Goal: Information Seeking & Learning: Compare options

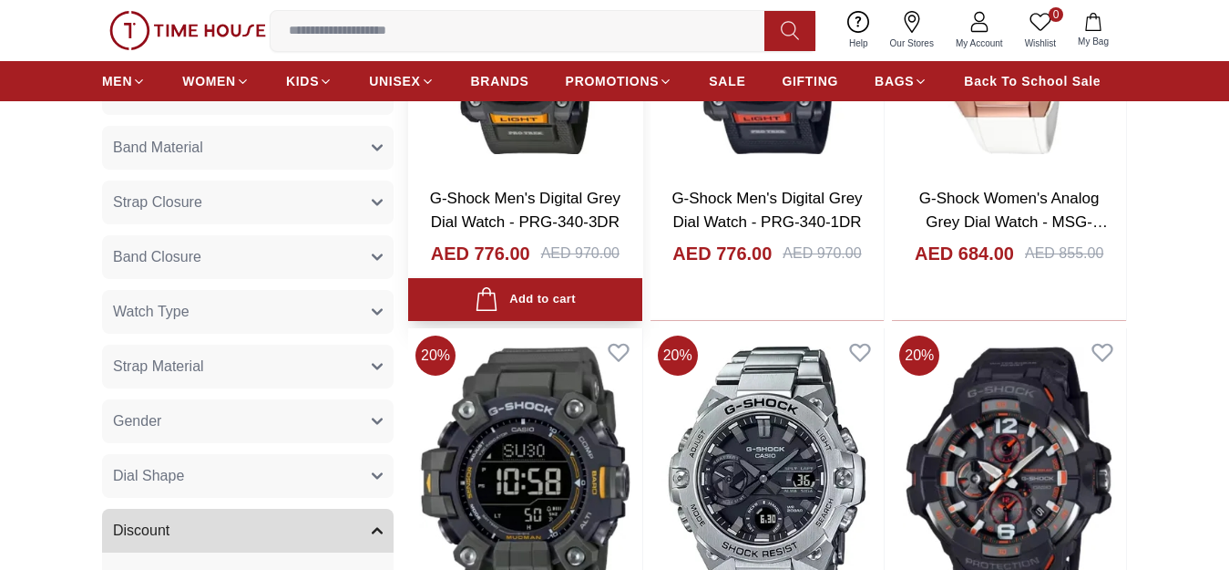
scroll to position [1367, 0]
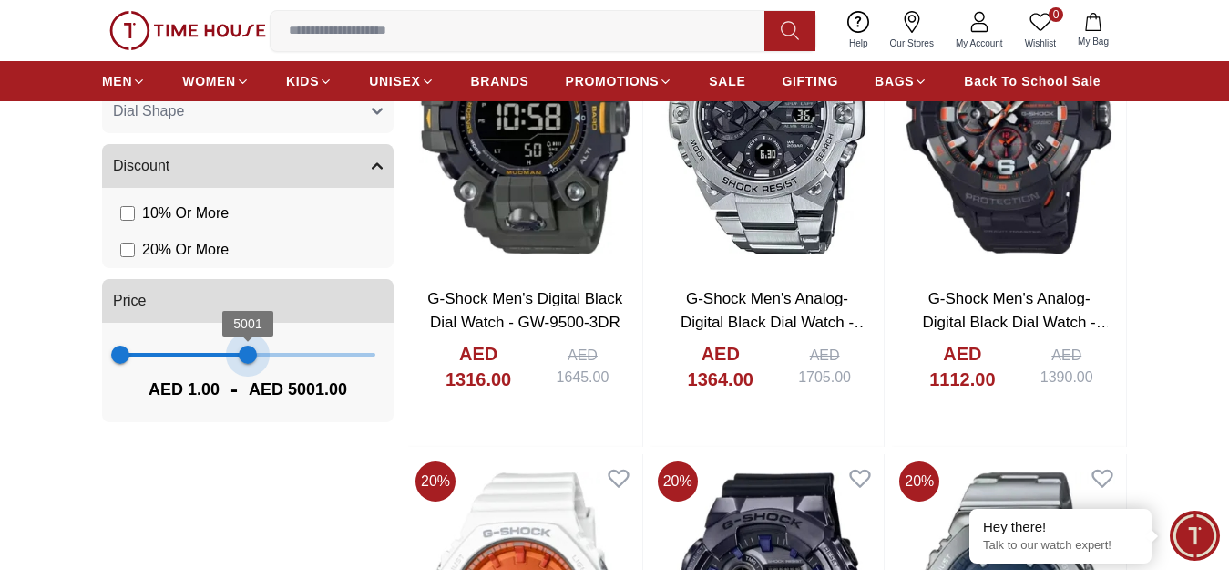
click at [248, 368] on span "1 5001" at bounding box center [247, 354] width 255 height 27
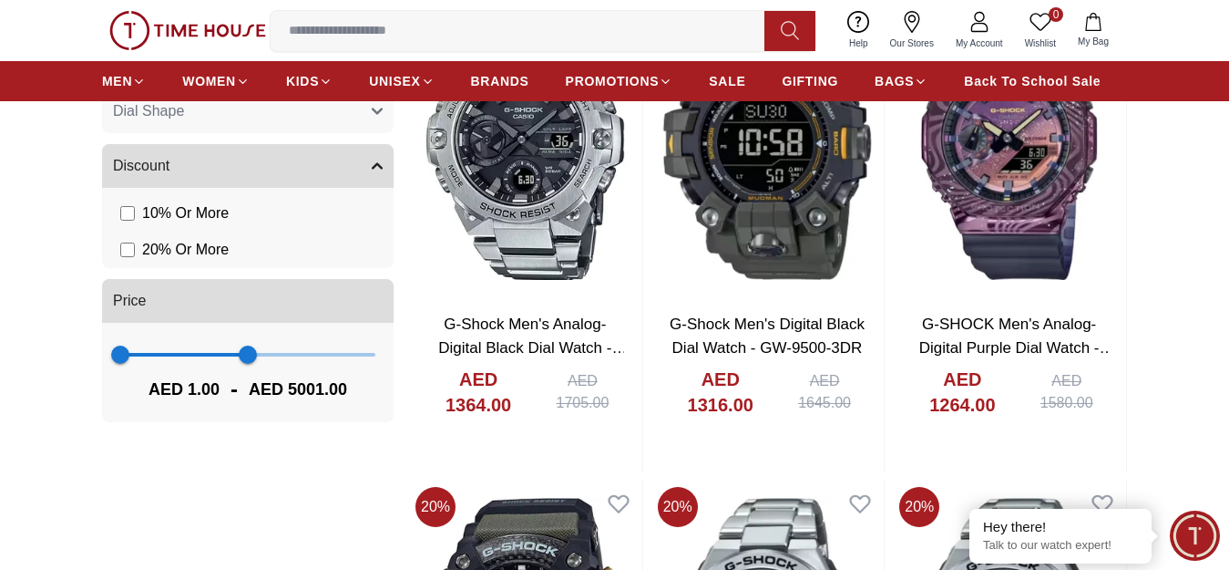
type input "****"
click at [218, 366] on span "1 5001" at bounding box center [247, 354] width 255 height 27
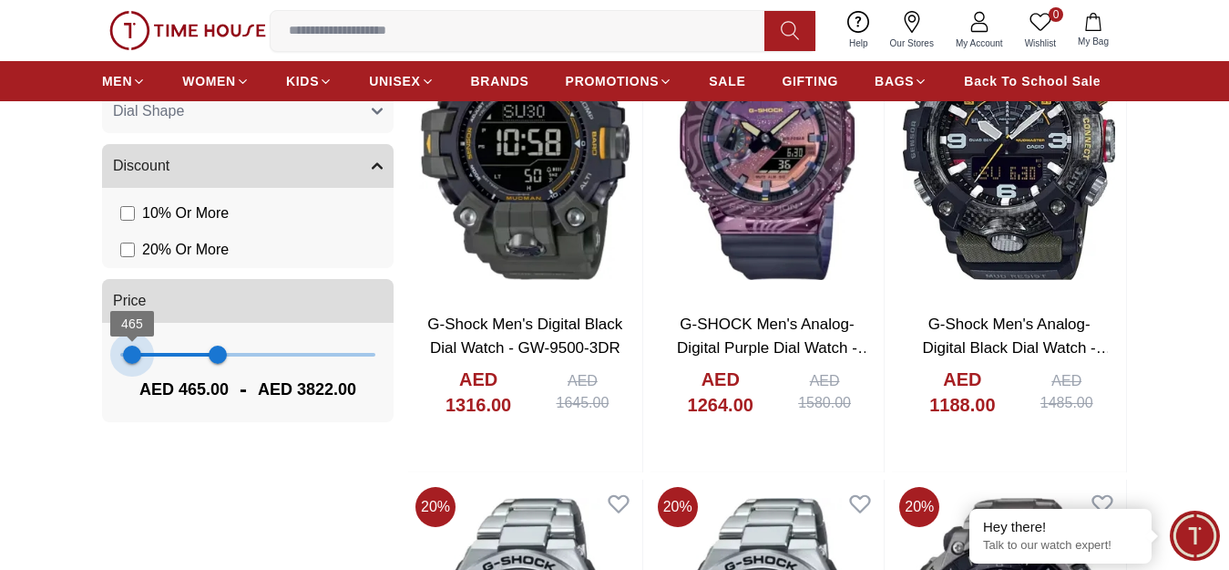
click at [132, 361] on span "465" at bounding box center [132, 354] width 18 height 18
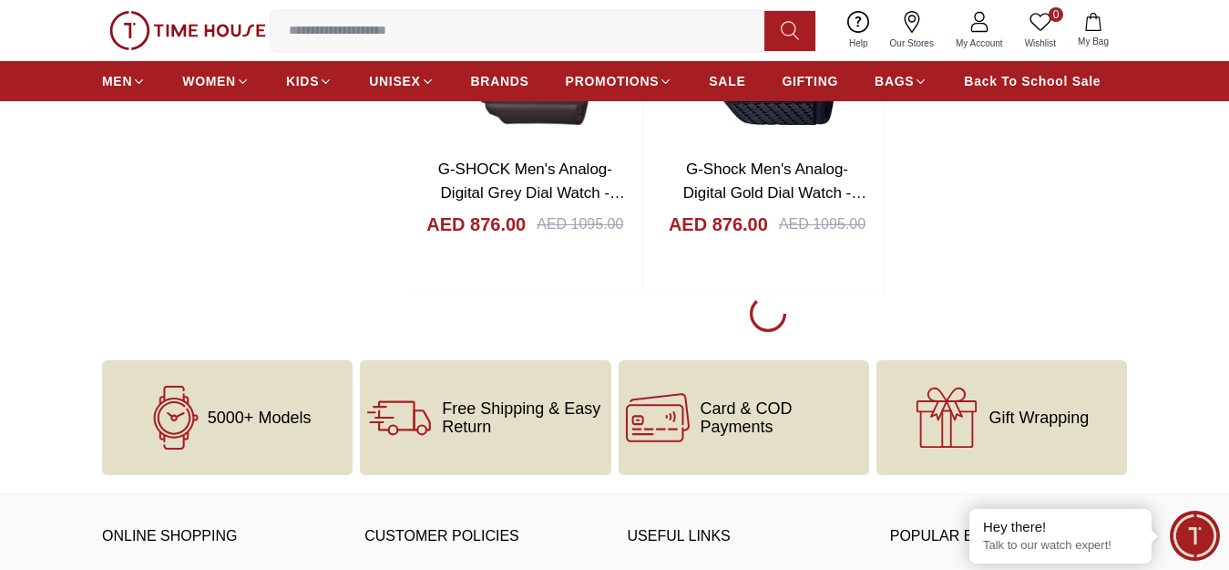
scroll to position [4192, 0]
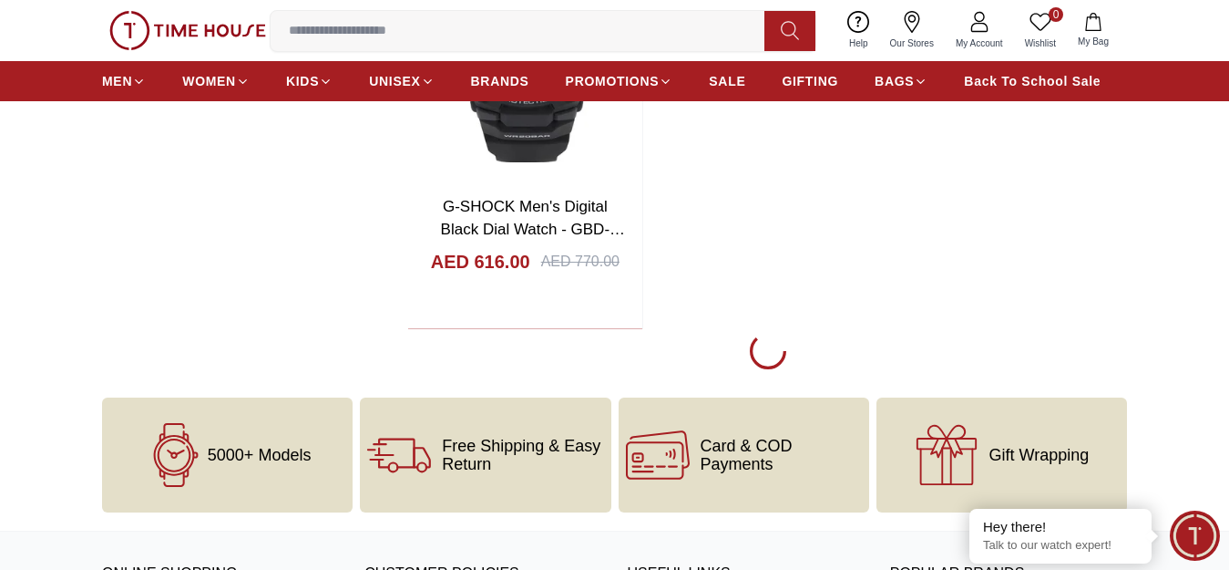
scroll to position [6957, 0]
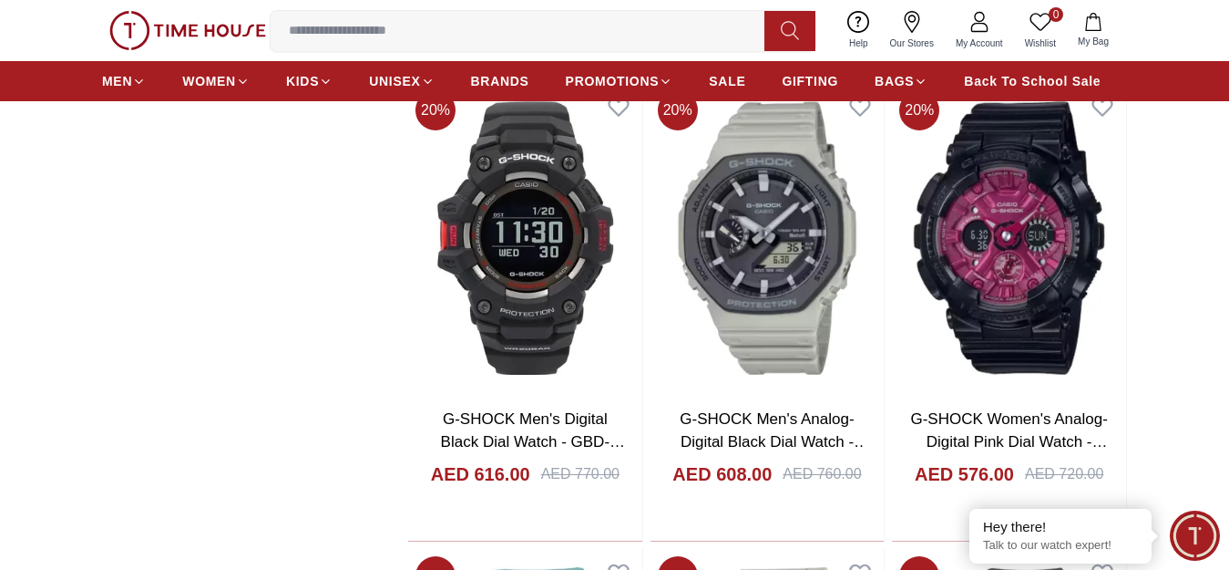
scroll to position [7455, 0]
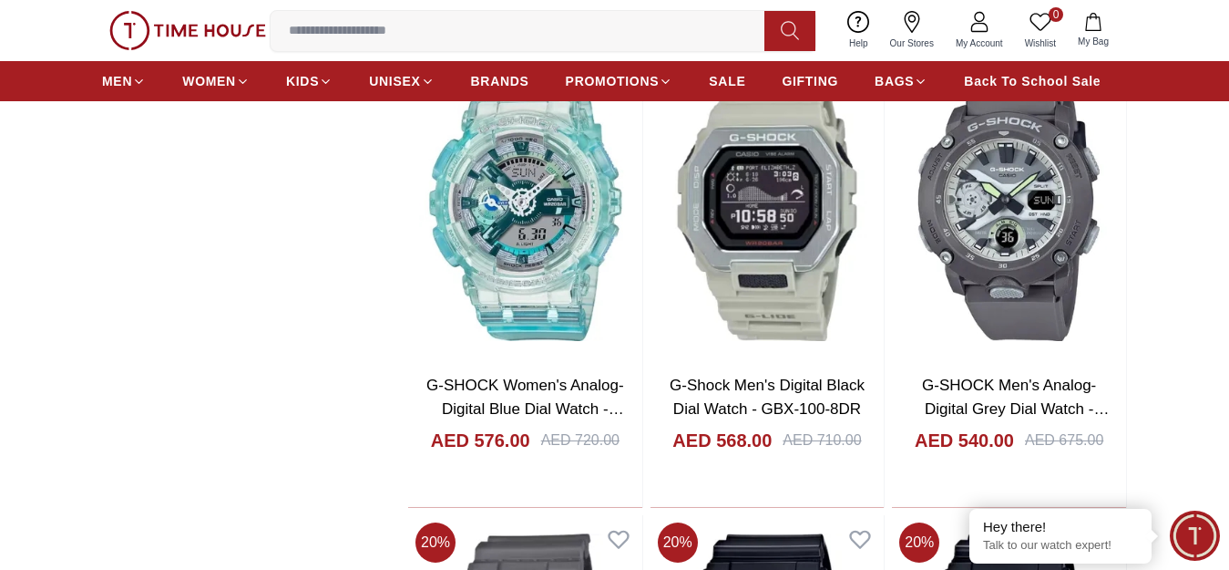
scroll to position [6957, 0]
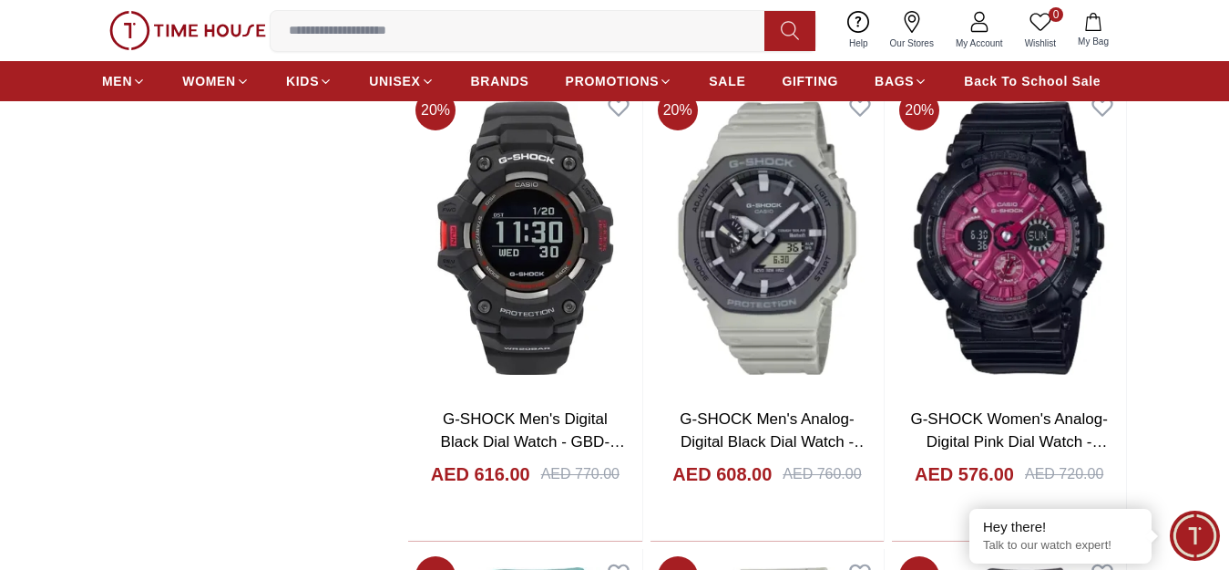
scroll to position [4426, 0]
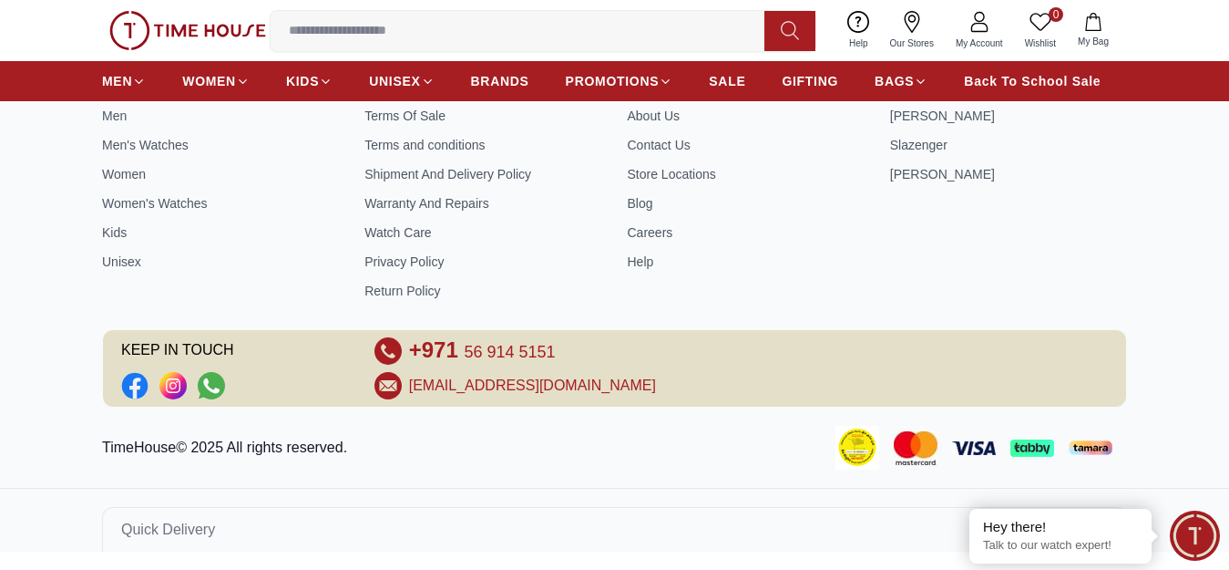
type input "*"
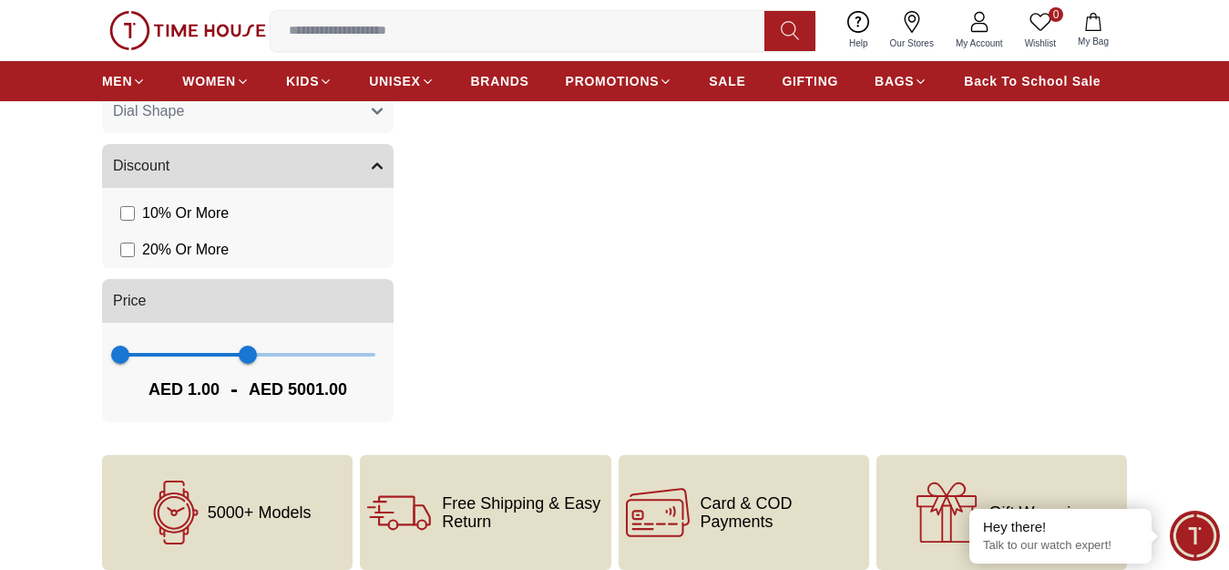
type input "****"
